Goal: Task Accomplishment & Management: Manage account settings

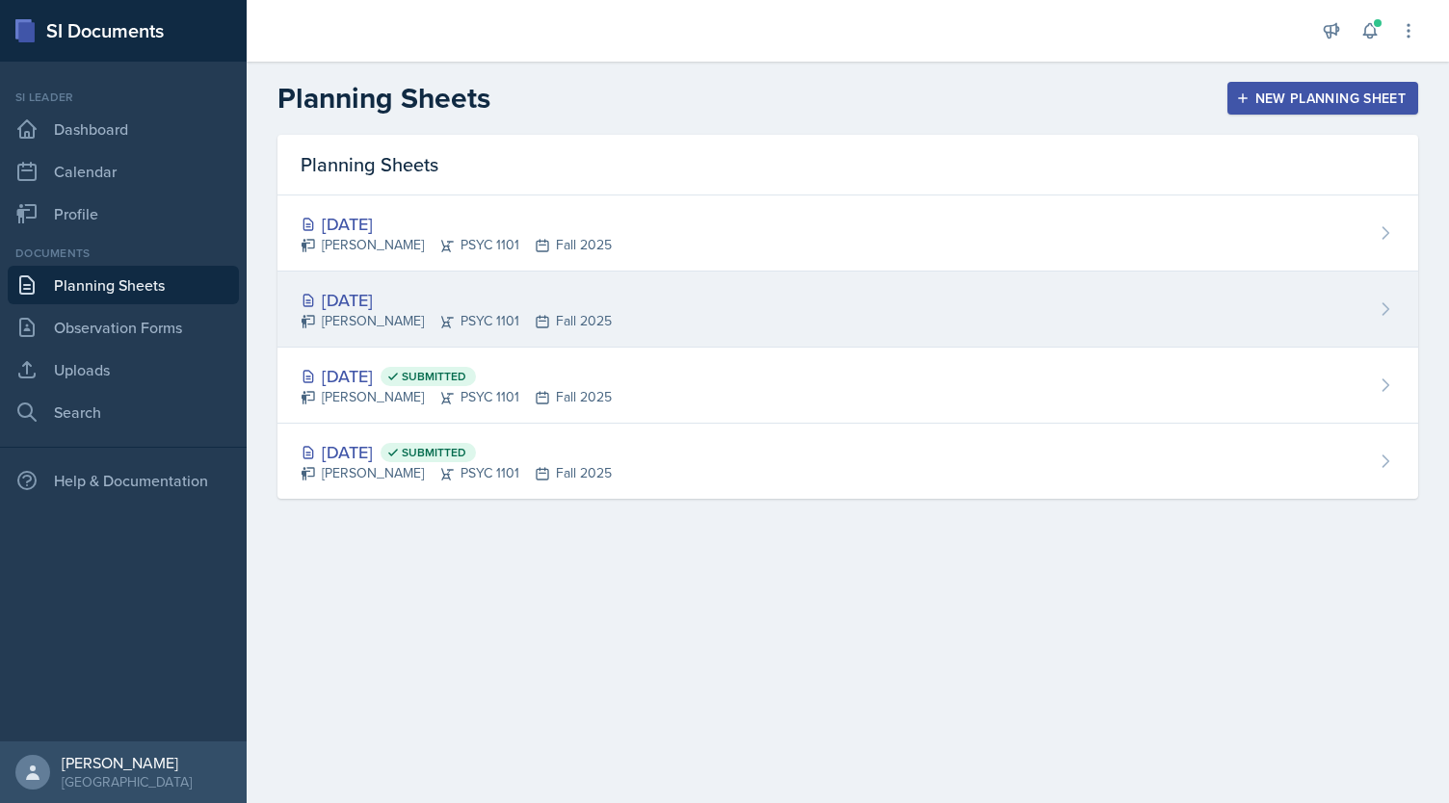
click at [614, 306] on div "[DATE] [PERSON_NAME] PSYC 1101 Fall 2025" at bounding box center [847, 310] width 1141 height 76
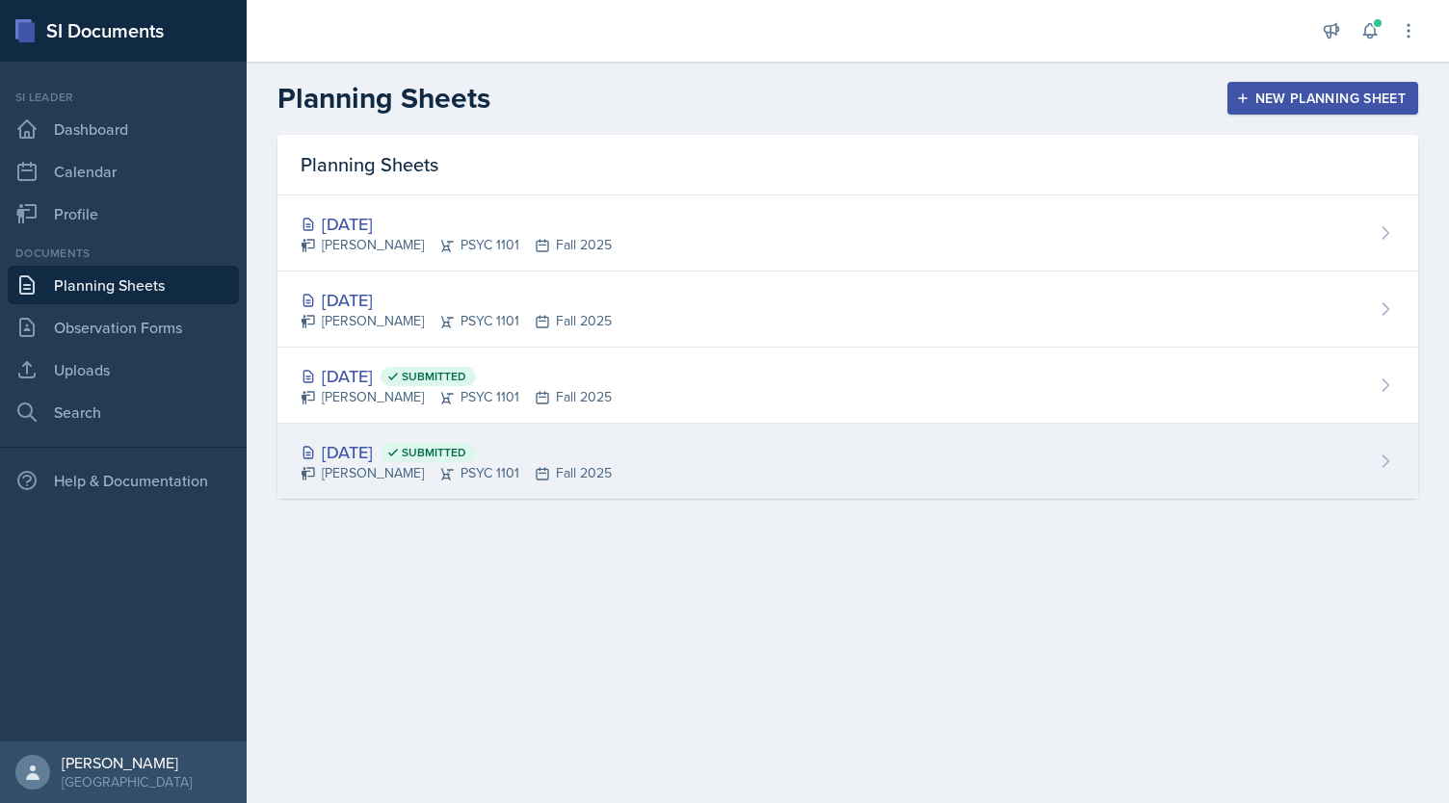
click at [501, 469] on div "Kendall Gibson PSYC 1101 Fall 2025" at bounding box center [456, 473] width 311 height 20
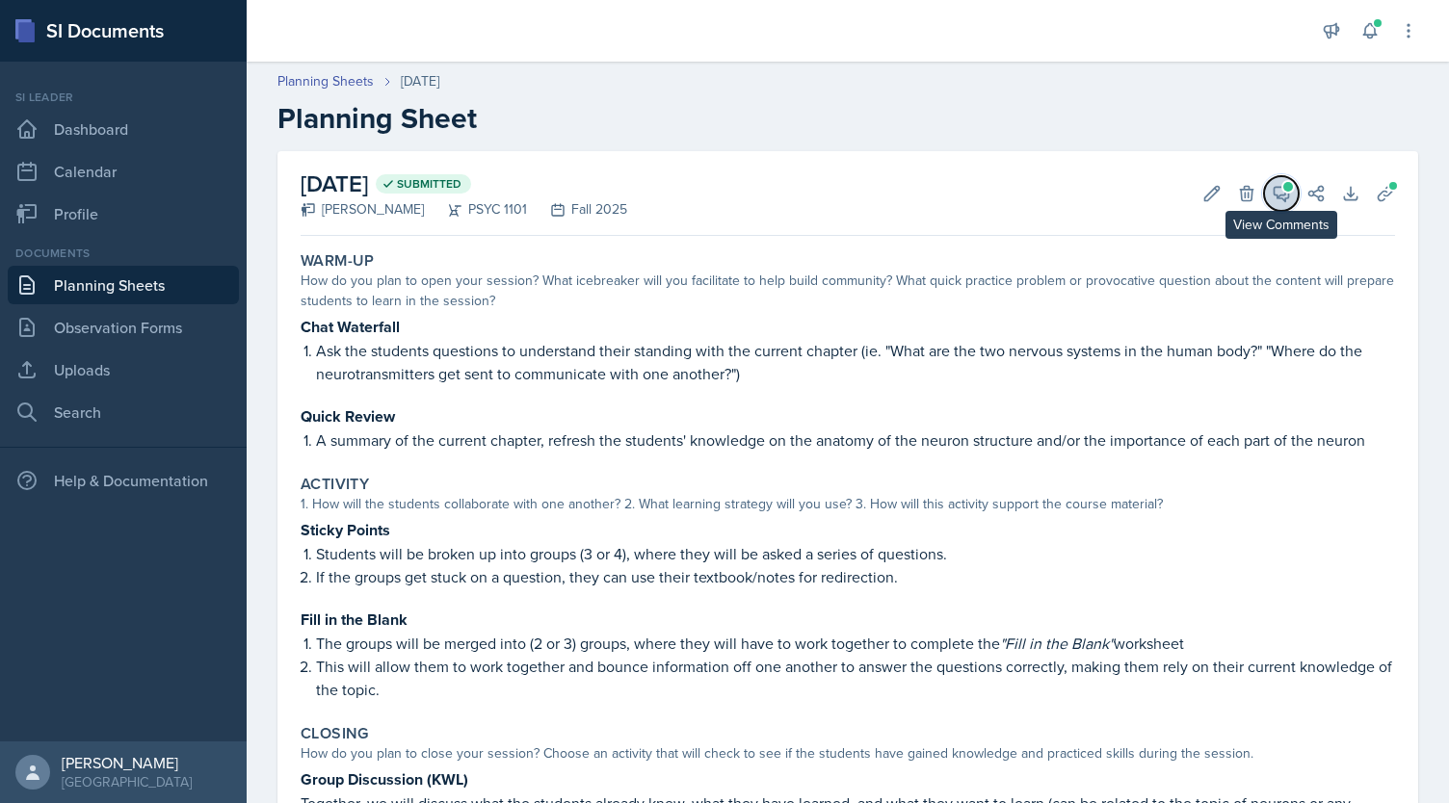
click at [1275, 192] on icon at bounding box center [1281, 193] width 19 height 19
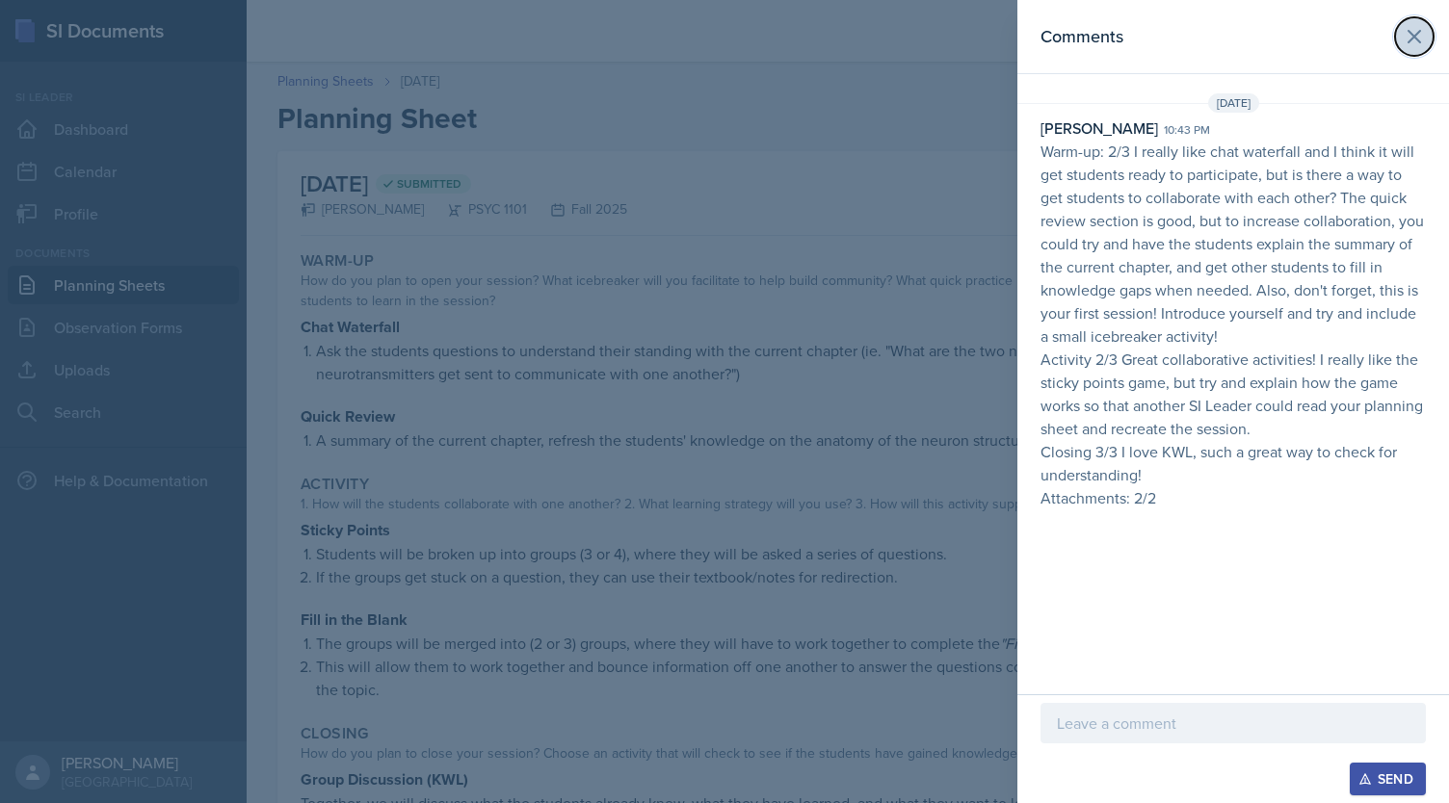
click at [1406, 30] on icon at bounding box center [1414, 36] width 23 height 23
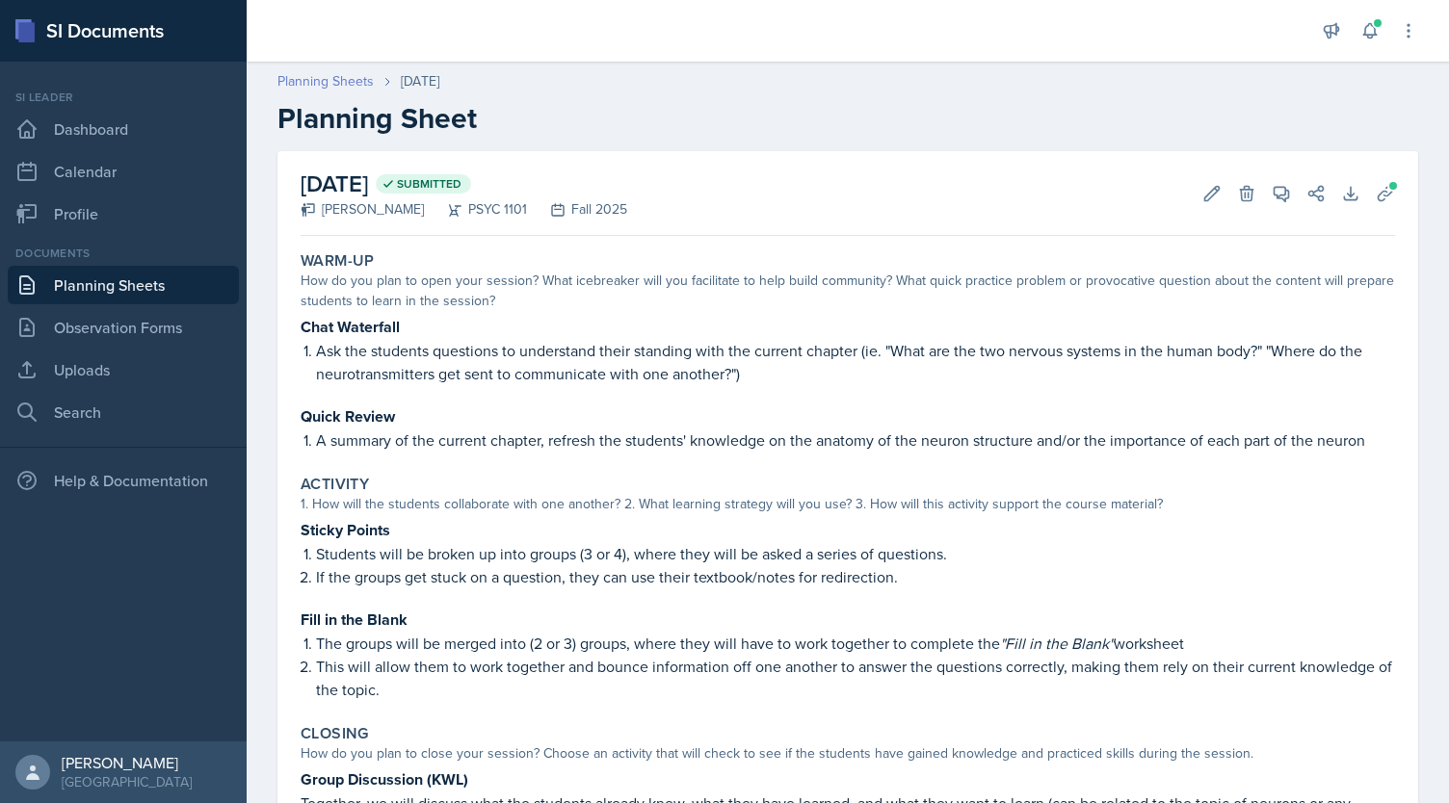
click at [292, 76] on link "Planning Sheets" at bounding box center [325, 81] width 96 height 20
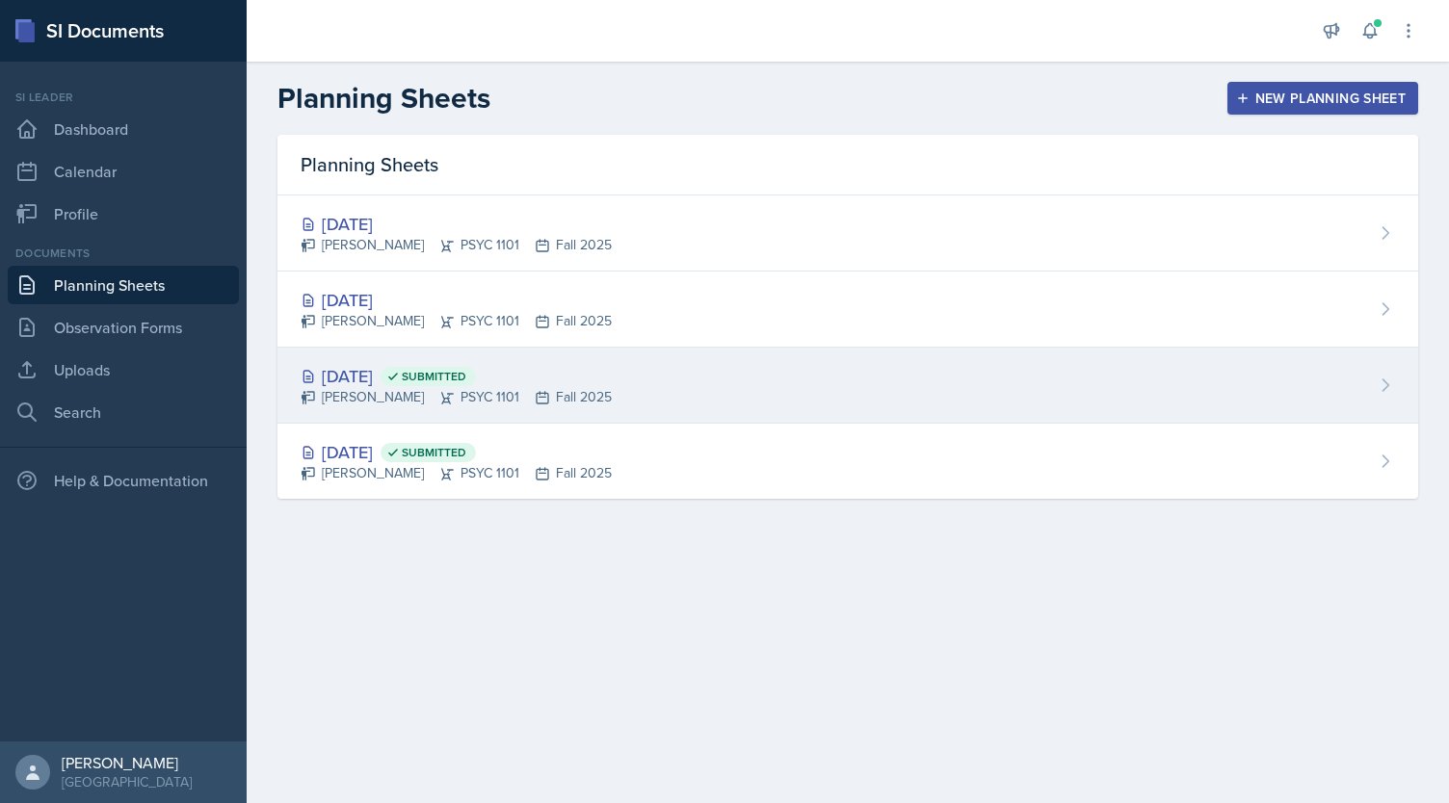
click at [538, 348] on div "Aug 28th, 2025 Submitted Kendall Gibson PSYC 1101 Fall 2025" at bounding box center [847, 386] width 1141 height 76
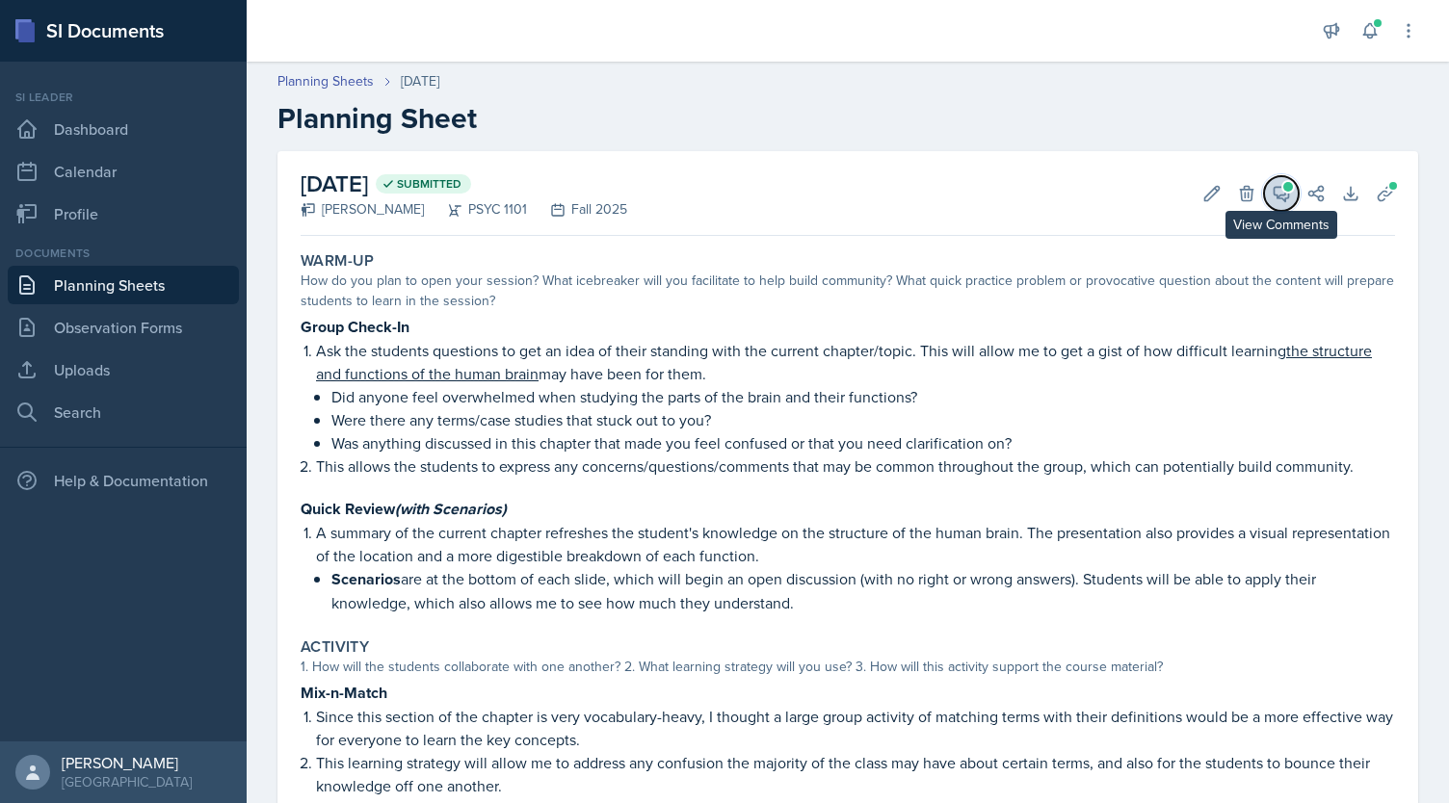
click at [1272, 190] on icon at bounding box center [1281, 193] width 19 height 19
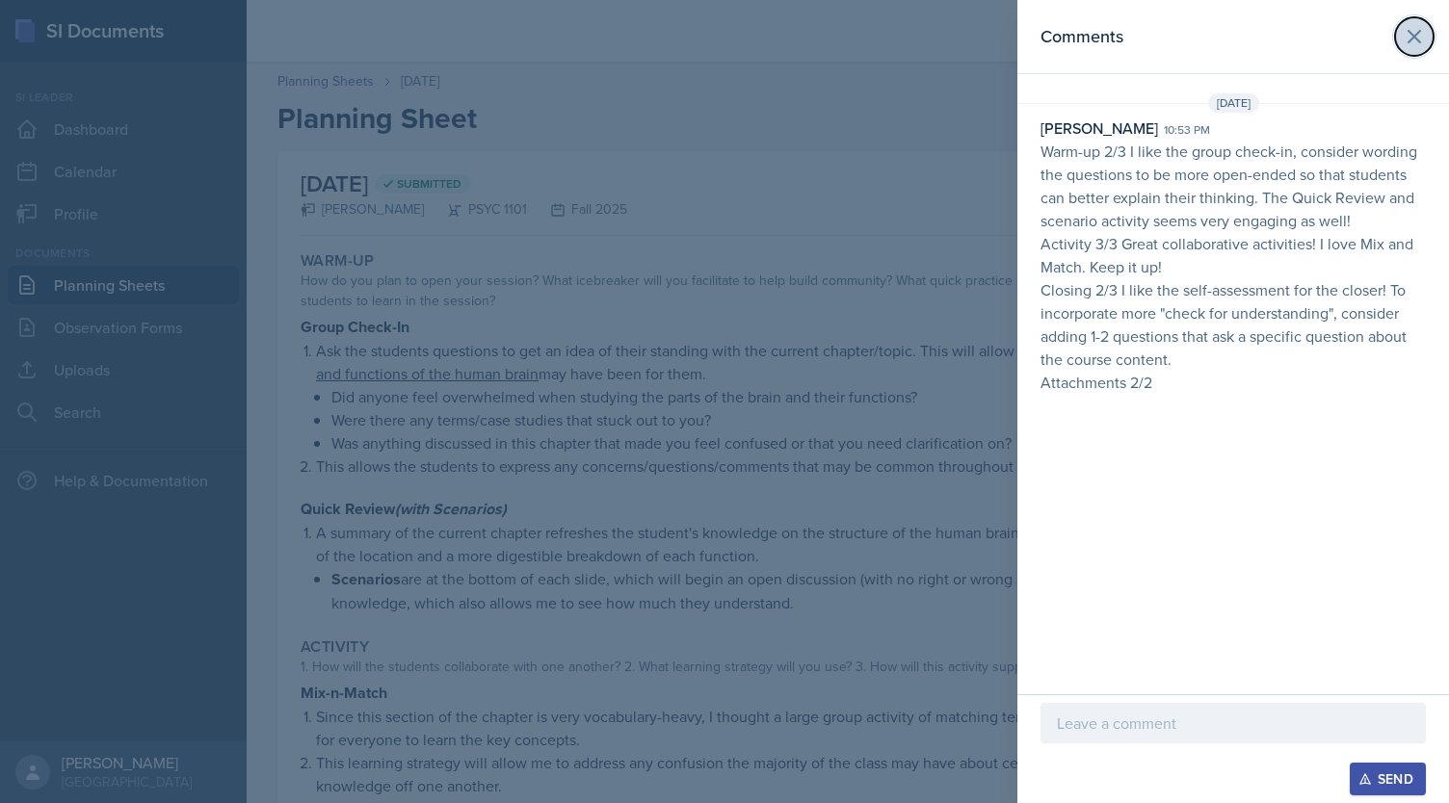
click at [1424, 51] on button at bounding box center [1414, 36] width 39 height 39
